Goal: Information Seeking & Learning: Learn about a topic

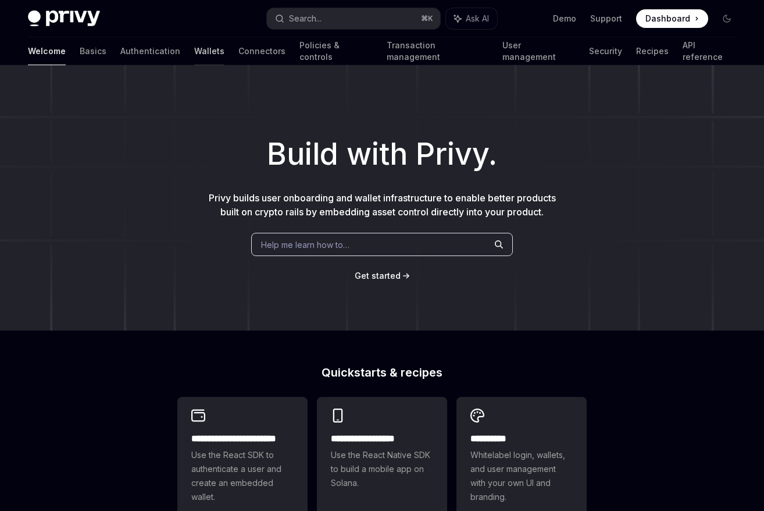
click at [194, 51] on link "Wallets" at bounding box center [209, 51] width 30 height 28
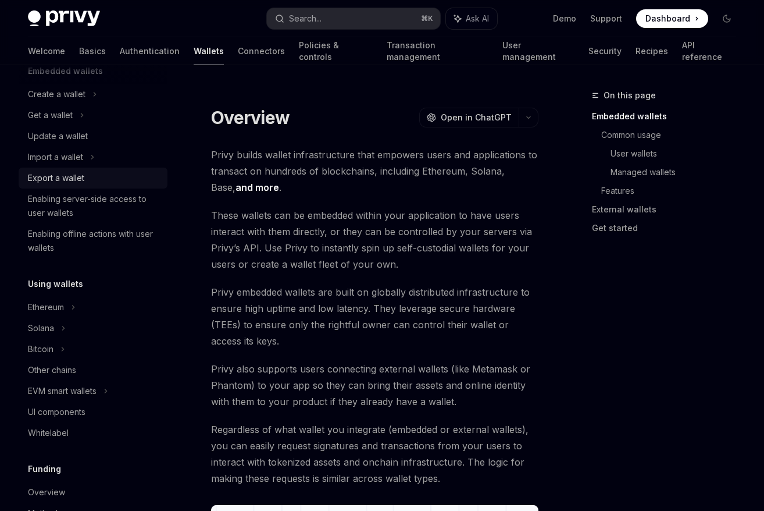
scroll to position [94, 0]
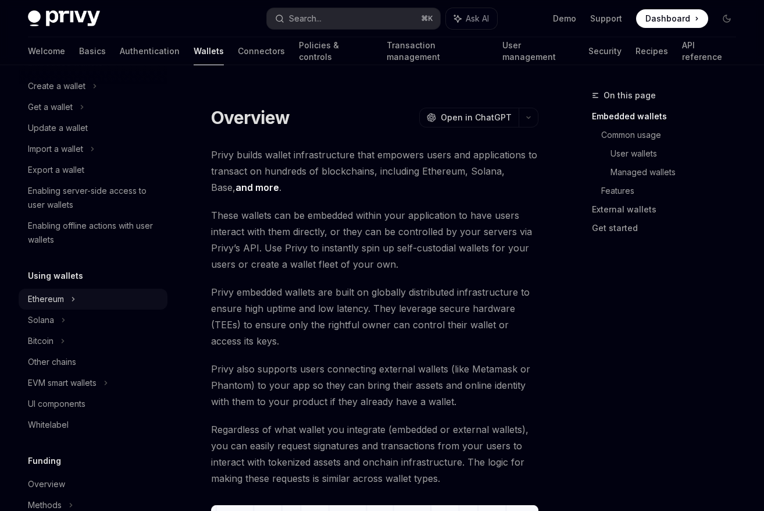
click at [66, 301] on div "Ethereum" at bounding box center [93, 298] width 149 height 21
type textarea "*"
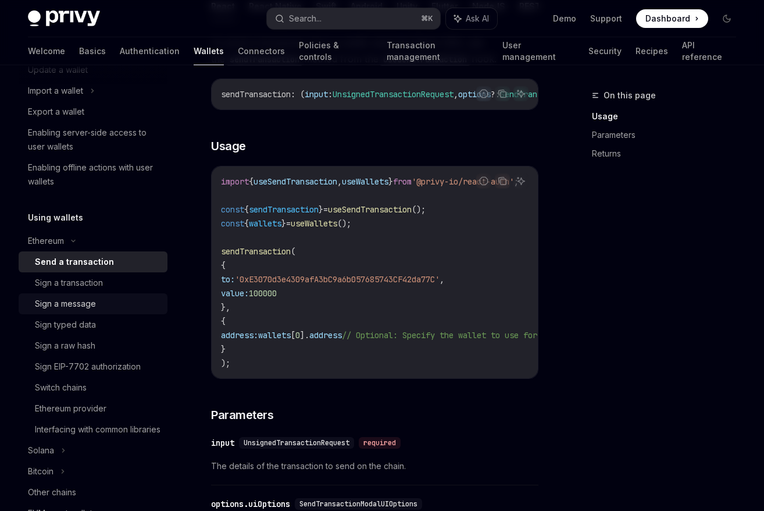
scroll to position [169, 0]
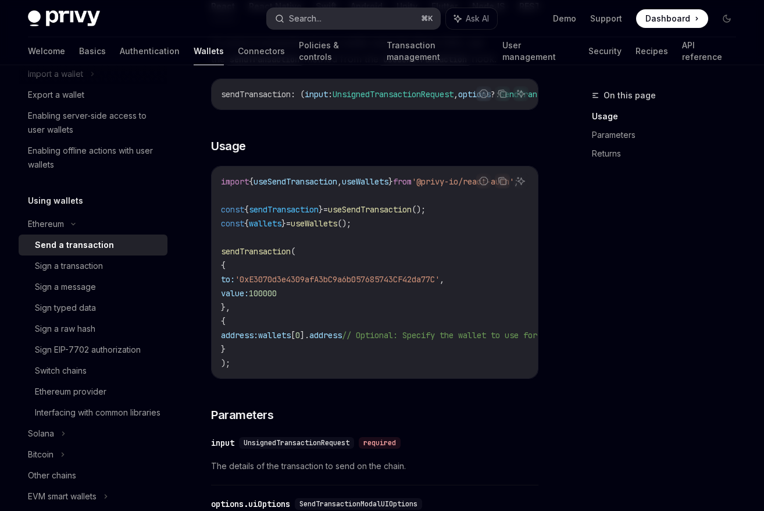
click at [356, 14] on button "Search... ⌘ K" at bounding box center [353, 18] width 173 height 21
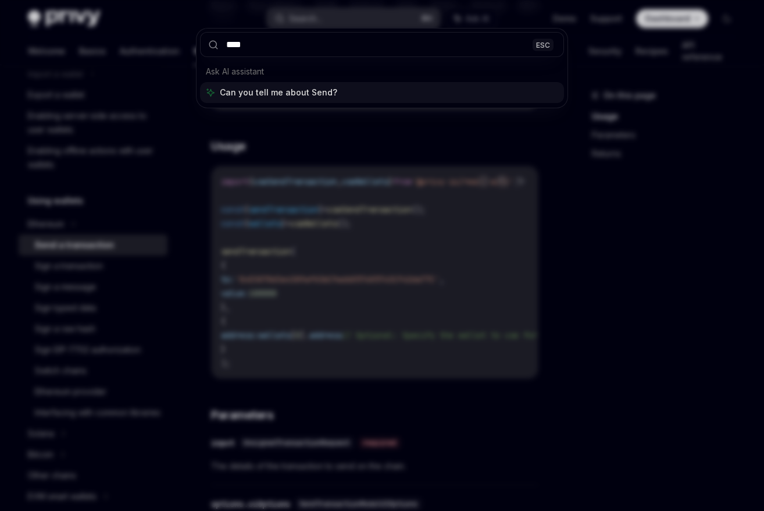
type input "****"
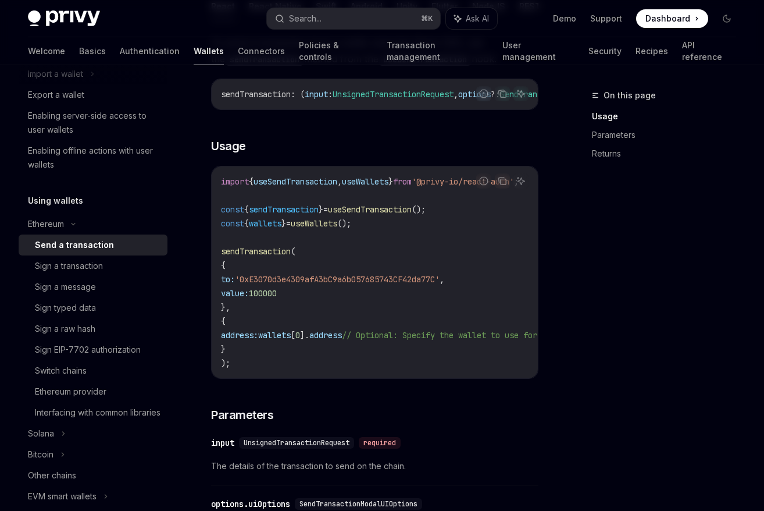
type textarea "*"
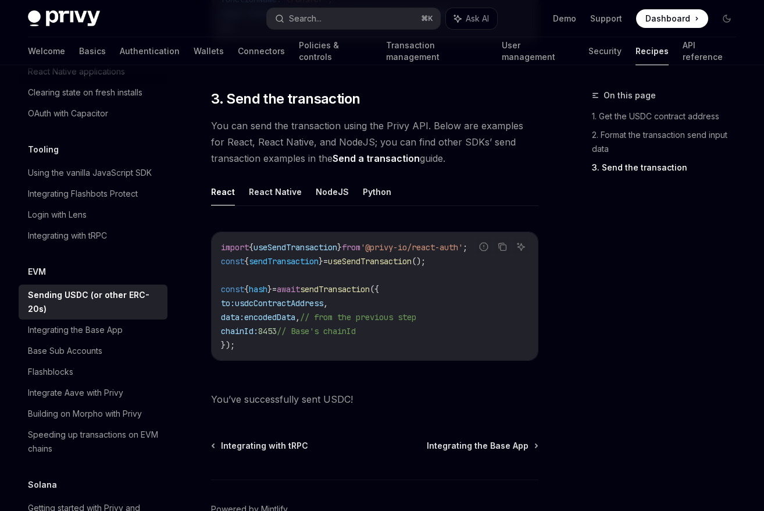
scroll to position [868, 0]
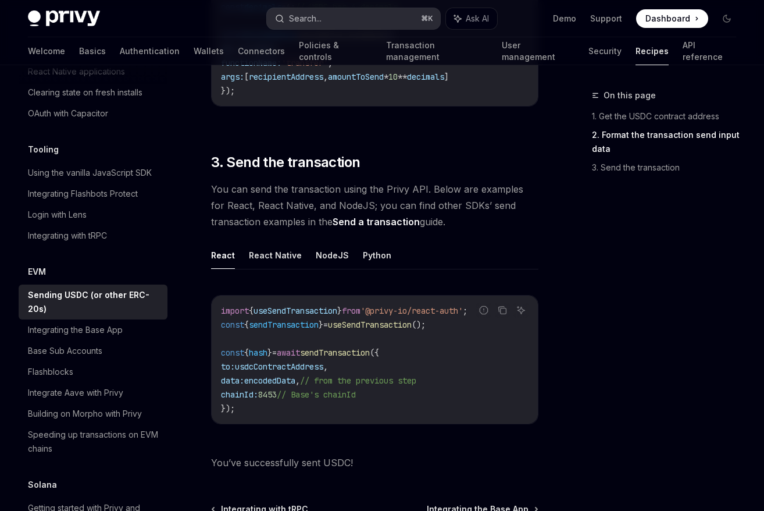
click at [395, 20] on button "Search... ⌘ K" at bounding box center [353, 18] width 173 height 21
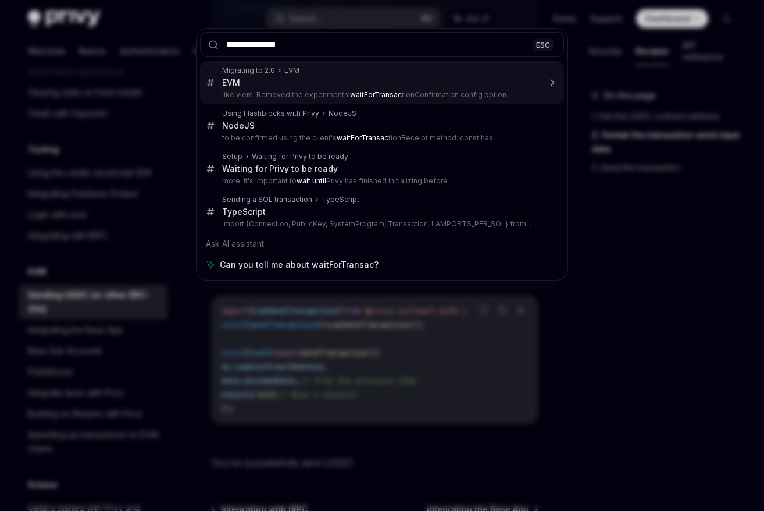
type input "**********"
click at [480, 16] on div "**********" at bounding box center [382, 255] width 764 height 511
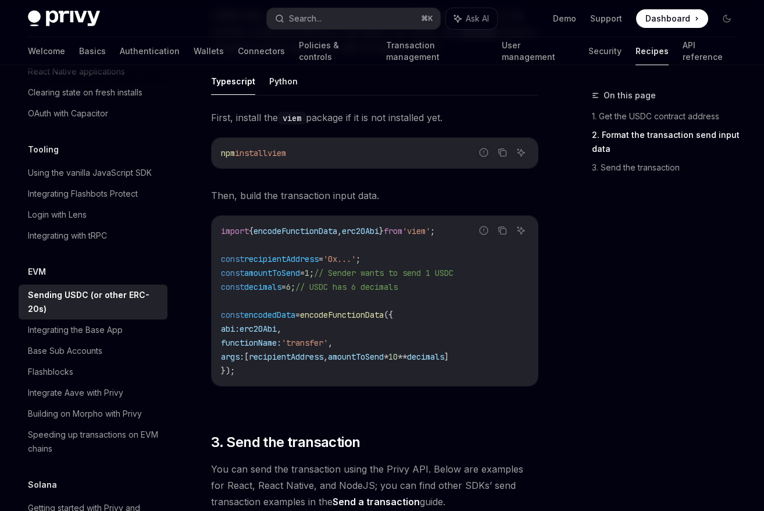
scroll to position [593, 0]
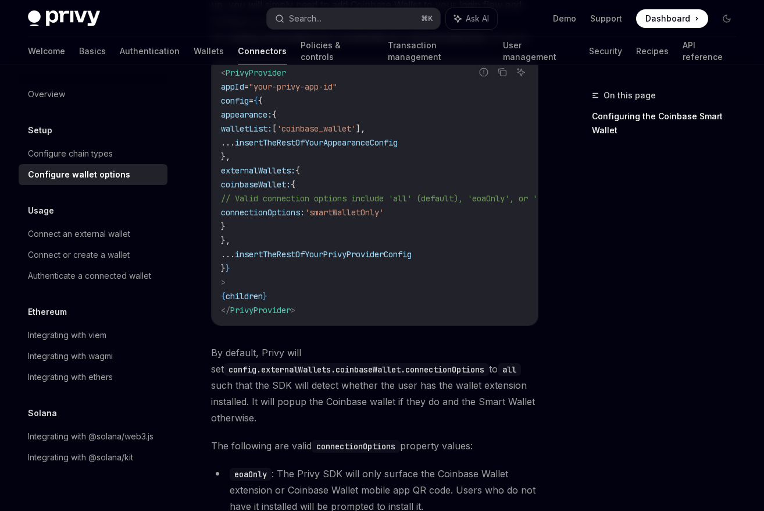
scroll to position [1379, 0]
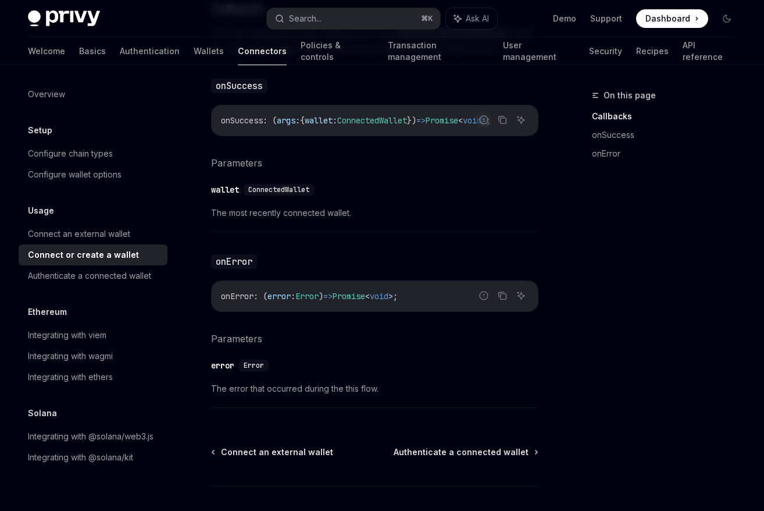
scroll to position [839, 0]
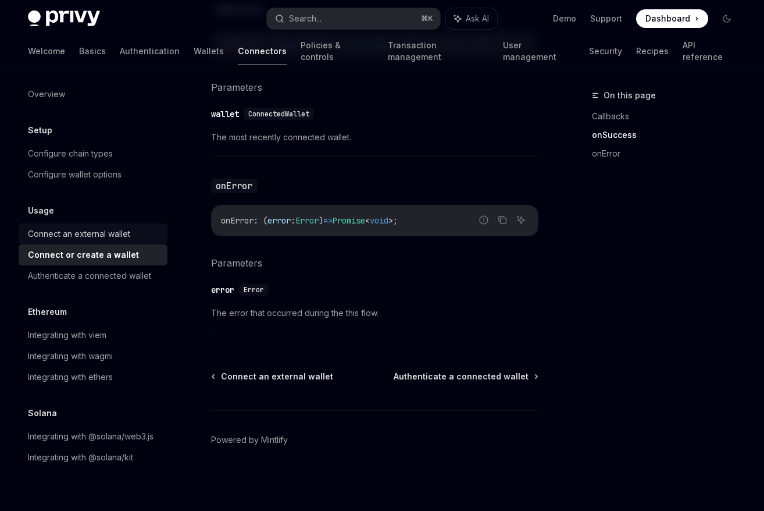
click at [107, 237] on div "Connect an external wallet" at bounding box center [79, 234] width 102 height 14
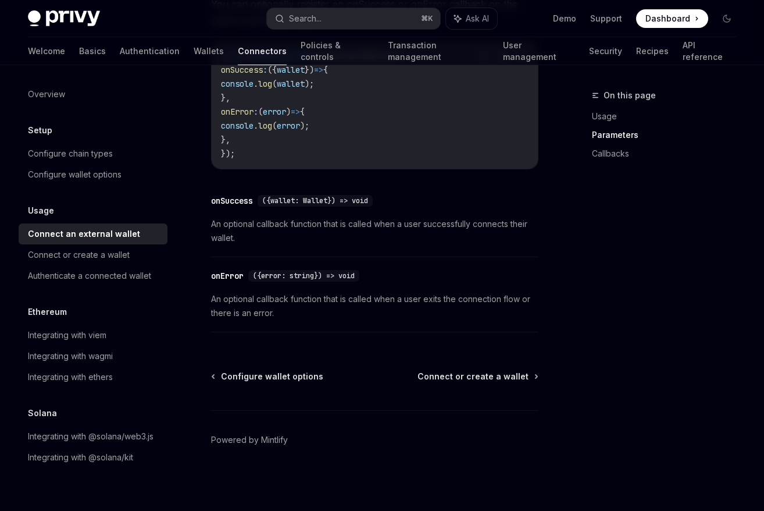
scroll to position [887, 0]
type textarea "*"
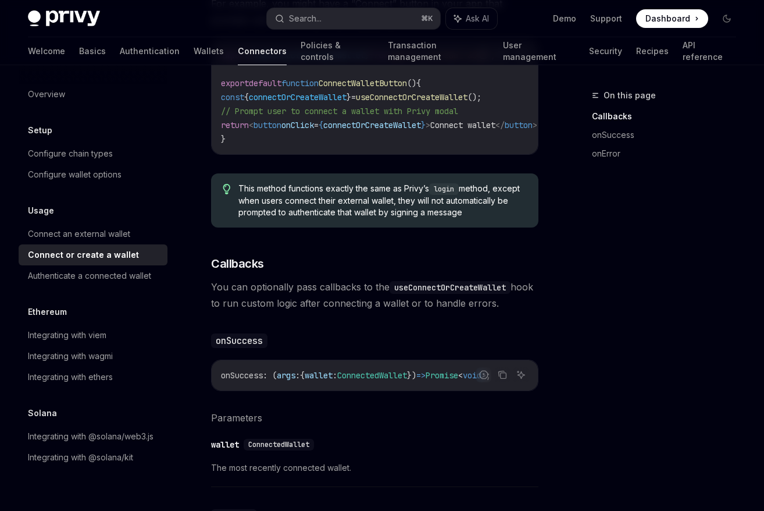
scroll to position [416, 0]
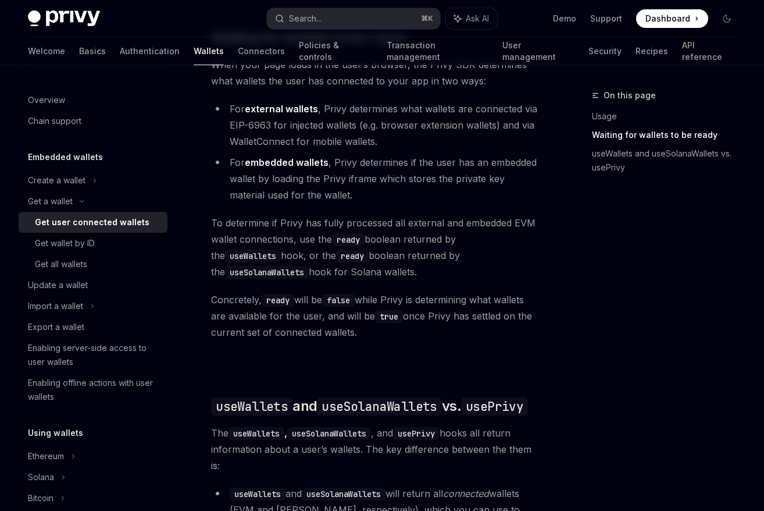
scroll to position [804, 0]
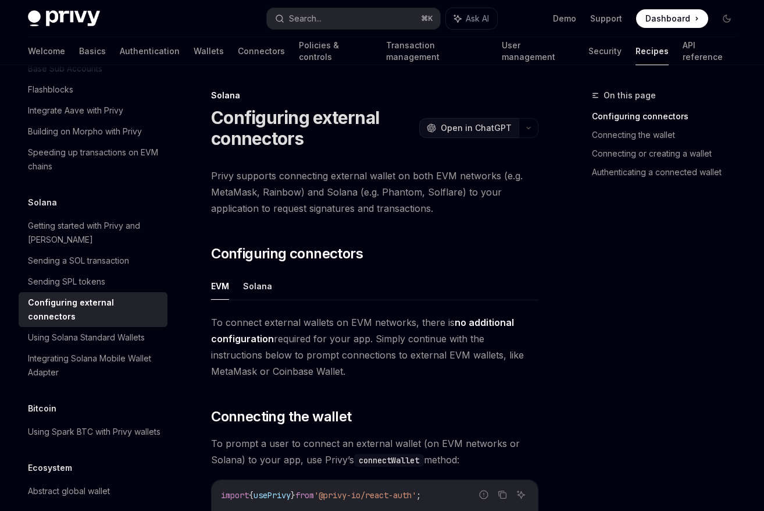
click at [453, 134] on button "OpenAI Open in ChatGPT" at bounding box center [468, 128] width 99 height 20
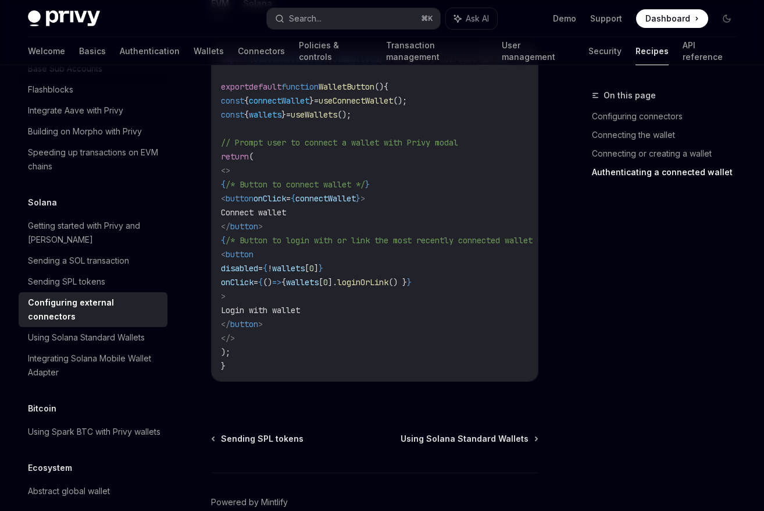
scroll to position [2383, 0]
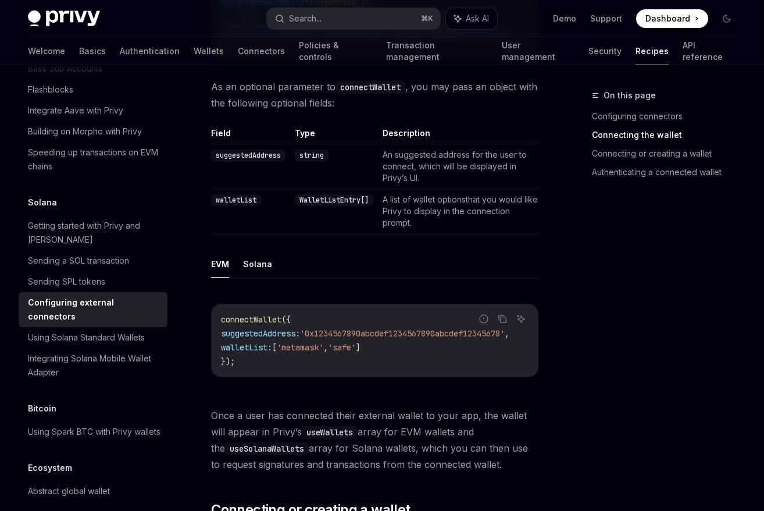
scroll to position [752, 0]
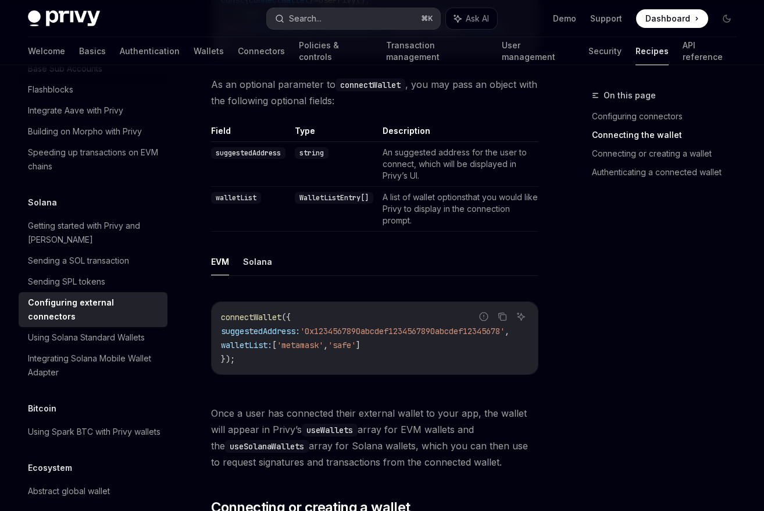
click at [347, 22] on button "Search... ⌘ K" at bounding box center [353, 18] width 173 height 21
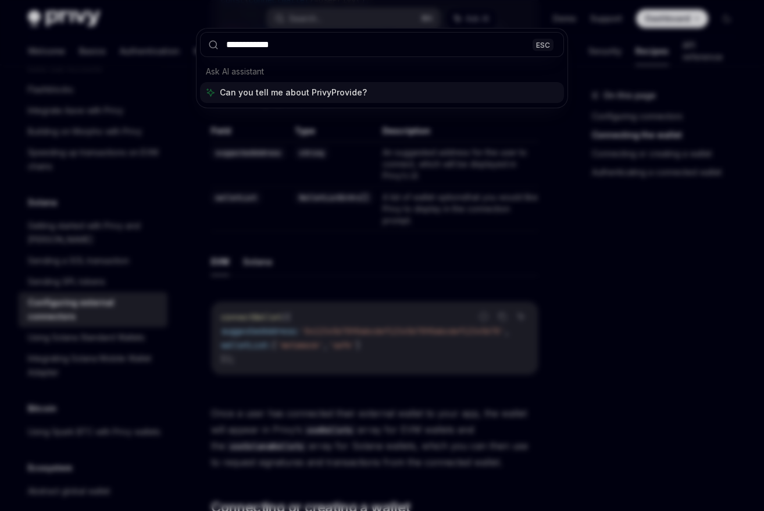
type input "**********"
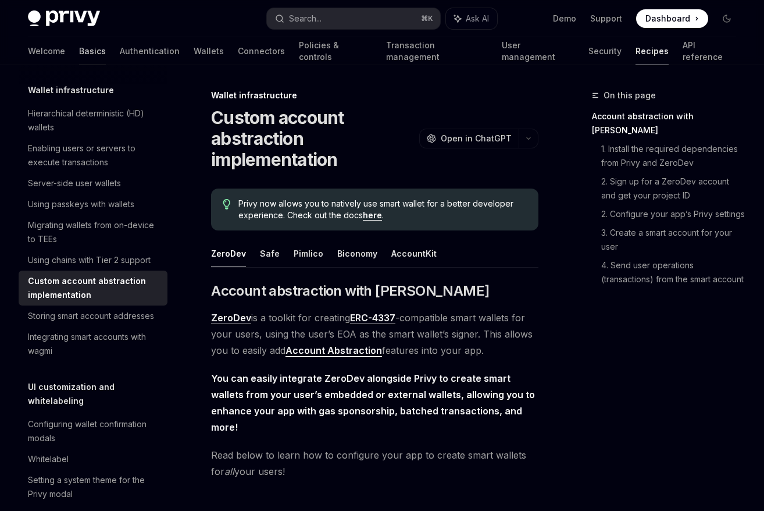
click at [79, 62] on link "Basics" at bounding box center [92, 51] width 27 height 28
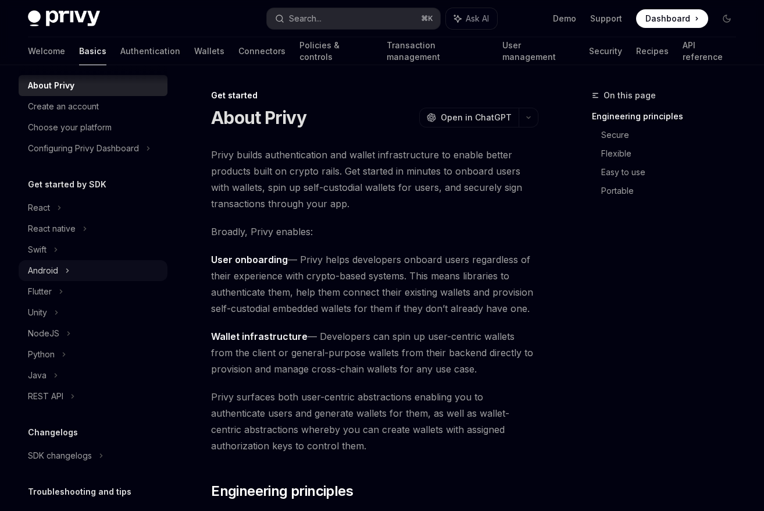
scroll to position [40, 0]
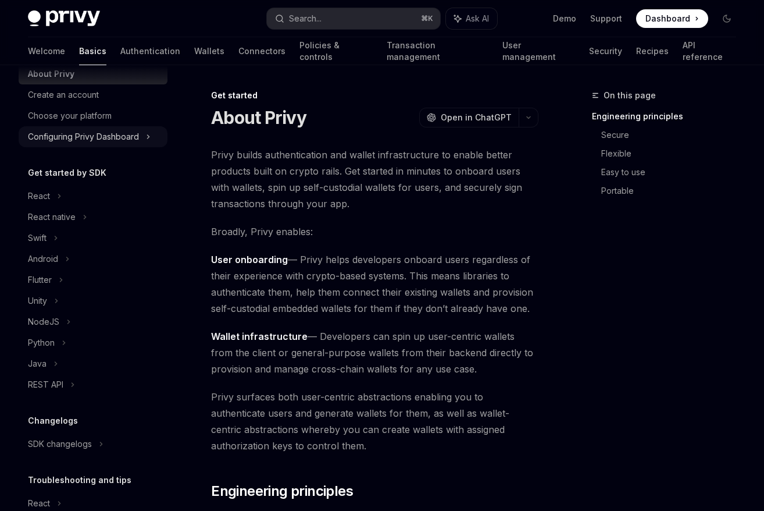
click at [112, 137] on div "Configuring Privy Dashboard" at bounding box center [83, 137] width 111 height 14
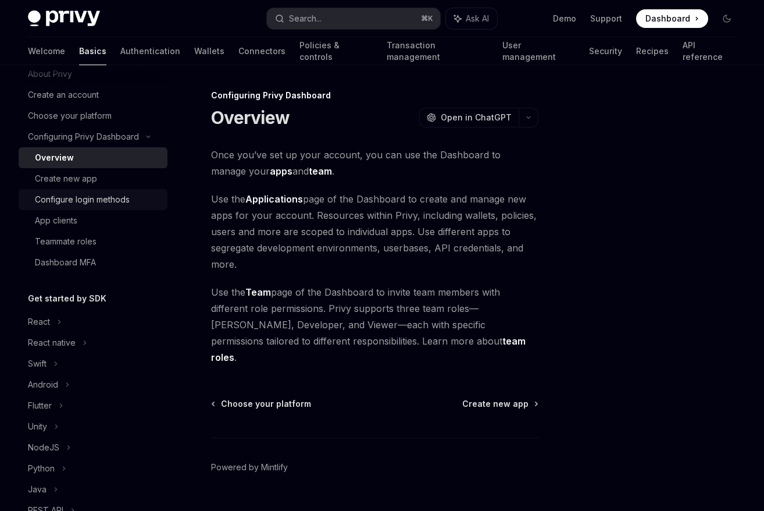
click at [123, 204] on div "Configure login methods" at bounding box center [82, 199] width 95 height 14
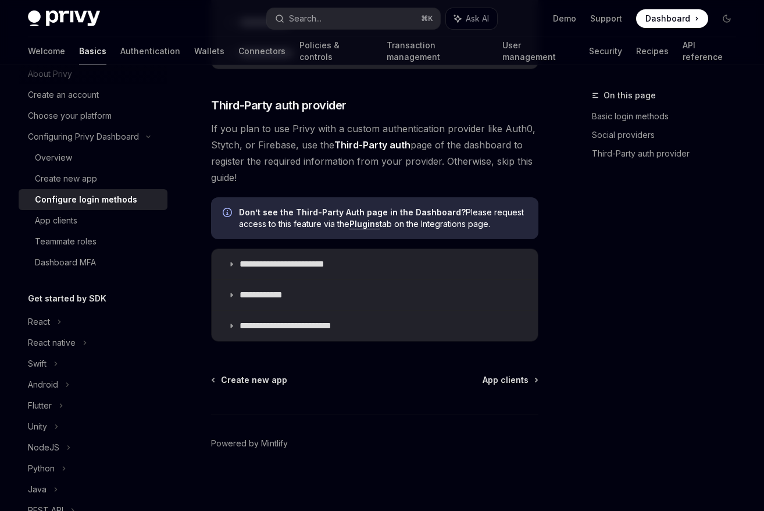
scroll to position [667, 0]
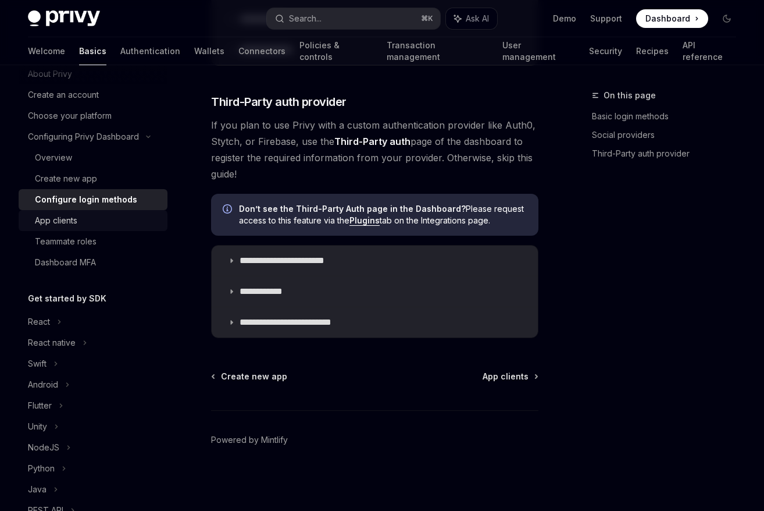
click at [128, 223] on div "App clients" at bounding box center [98, 220] width 126 height 14
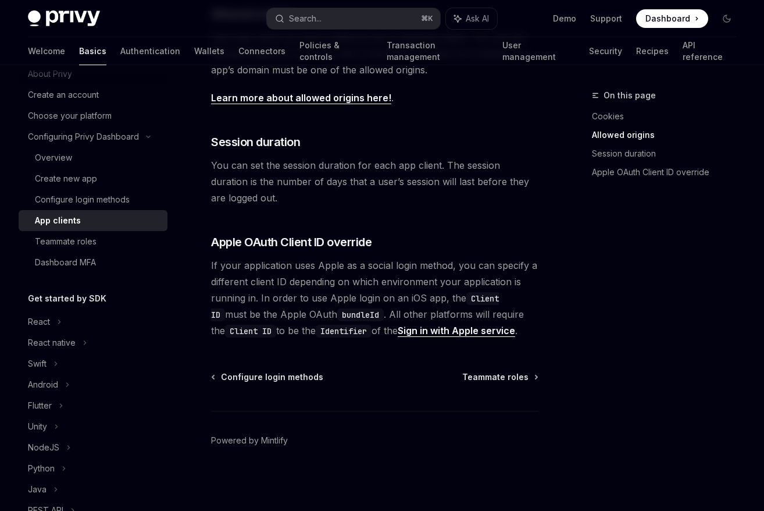
scroll to position [495, 0]
click at [86, 318] on div "React" at bounding box center [93, 321] width 149 height 21
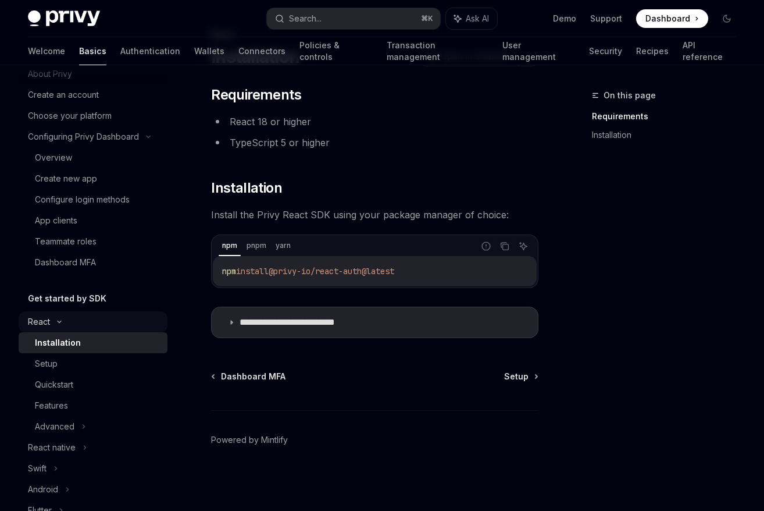
scroll to position [61, 0]
click at [102, 379] on div "Quickstart" at bounding box center [98, 384] width 126 height 14
type textarea "*"
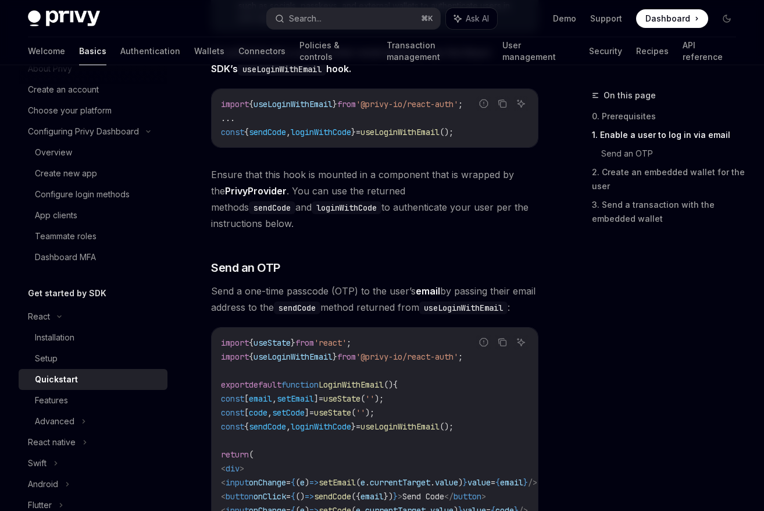
scroll to position [330, 0]
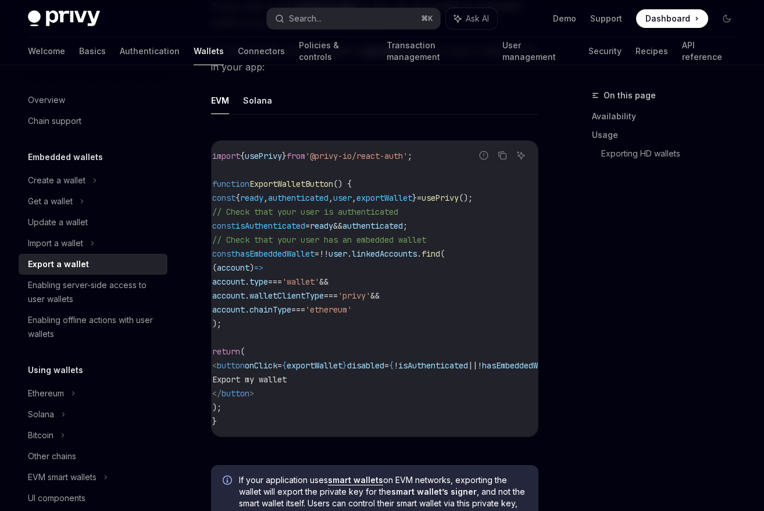
scroll to position [0, 6]
click at [415, 195] on span "exportWallet" at bounding box center [387, 197] width 56 height 10
